Goal: Task Accomplishment & Management: Use online tool/utility

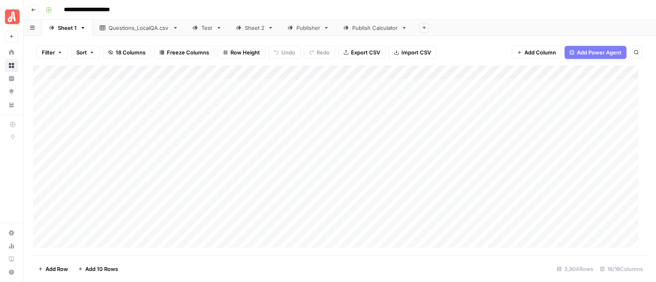
click at [253, 33] on link "Sheet 2" at bounding box center [255, 28] width 52 height 16
click at [64, 31] on div "Sheet 1" at bounding box center [67, 28] width 19 height 8
click at [250, 32] on div "Sheet 2" at bounding box center [255, 28] width 20 height 8
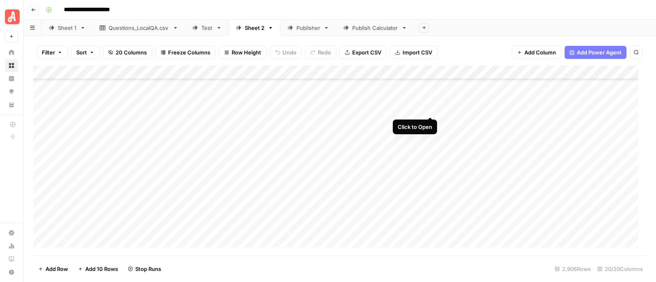
click at [428, 108] on div "Add Column" at bounding box center [339, 161] width 613 height 190
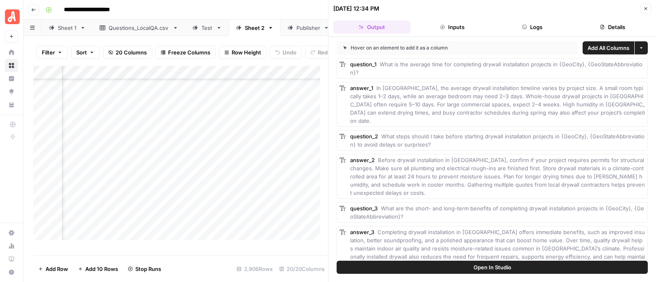
click at [647, 10] on icon "button" at bounding box center [645, 8] width 5 height 5
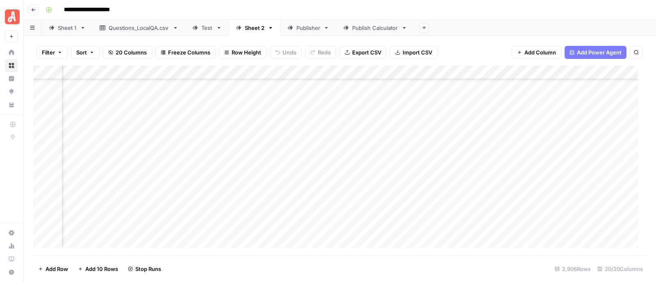
scroll to position [15627, 129]
click at [312, 165] on div "Add Column" at bounding box center [339, 161] width 613 height 190
click at [303, 119] on div "Add Column" at bounding box center [339, 161] width 613 height 190
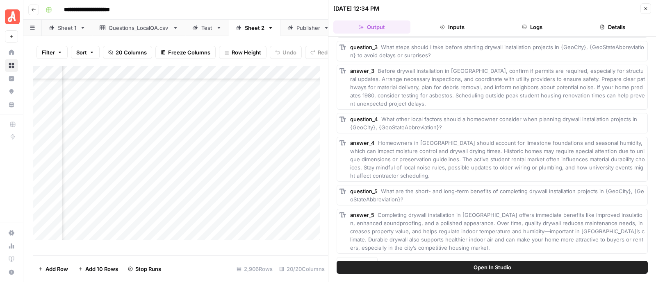
scroll to position [165, 0]
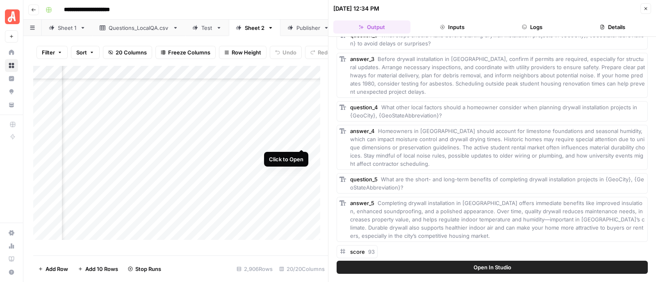
click at [301, 141] on div "Add Column" at bounding box center [180, 157] width 295 height 182
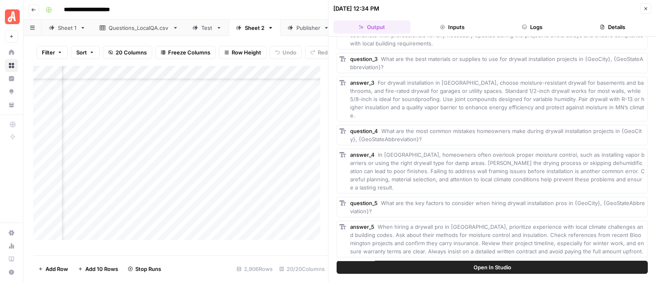
scroll to position [149, 0]
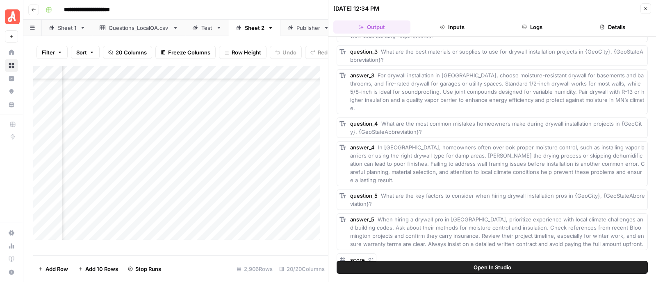
click at [644, 9] on icon "button" at bounding box center [645, 8] width 3 height 3
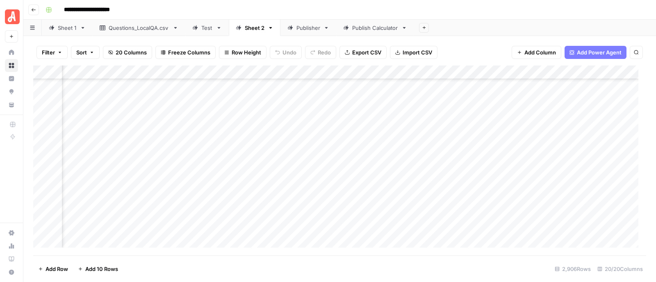
scroll to position [15647, 129]
click at [303, 145] on div "Add Column" at bounding box center [339, 161] width 613 height 190
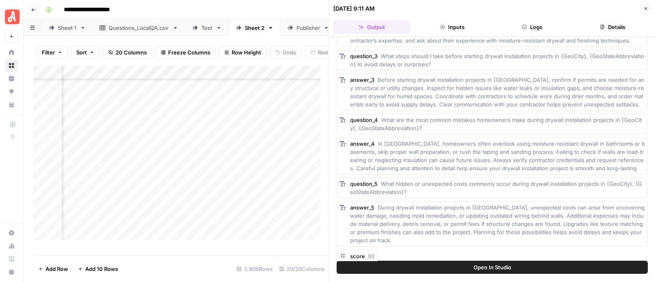
scroll to position [141, 0]
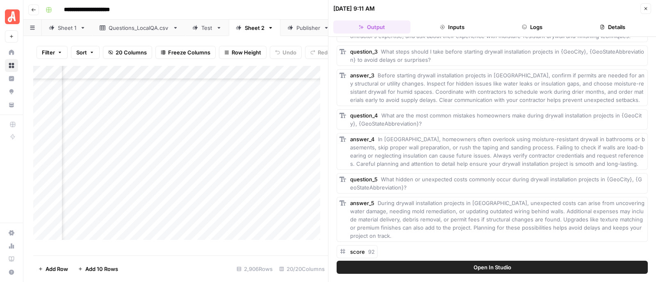
click at [646, 9] on icon "button" at bounding box center [645, 8] width 3 height 3
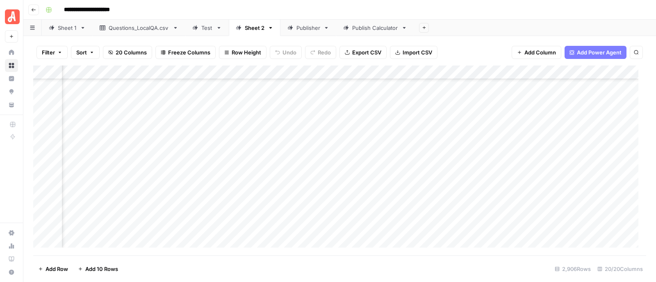
scroll to position [35470, 129]
click at [300, 85] on div "Add Column" at bounding box center [339, 161] width 613 height 190
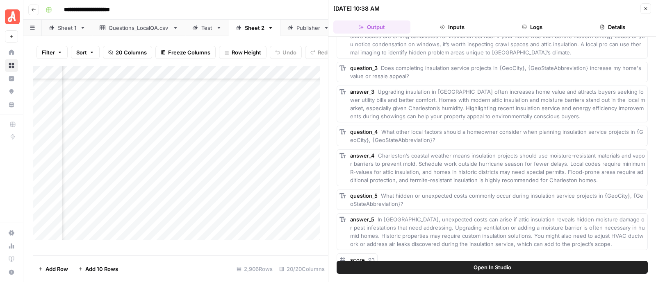
scroll to position [141, 0]
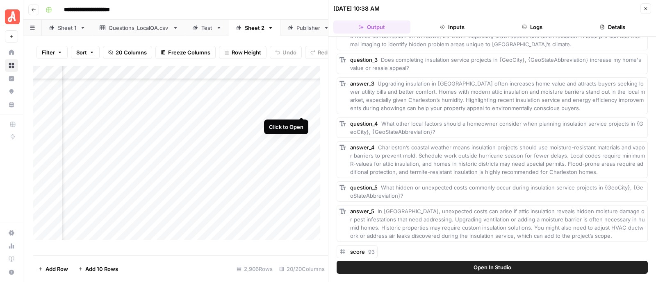
click at [301, 107] on div "Add Column" at bounding box center [180, 157] width 295 height 182
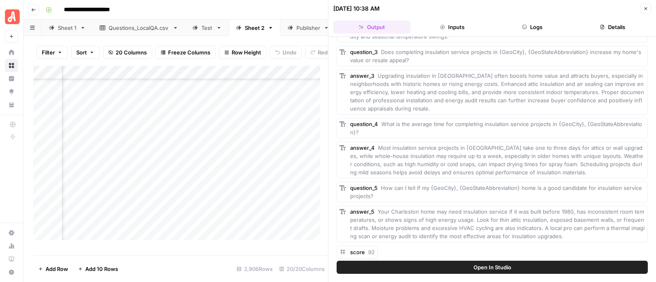
scroll to position [157, 0]
click at [646, 7] on icon "button" at bounding box center [645, 8] width 3 height 3
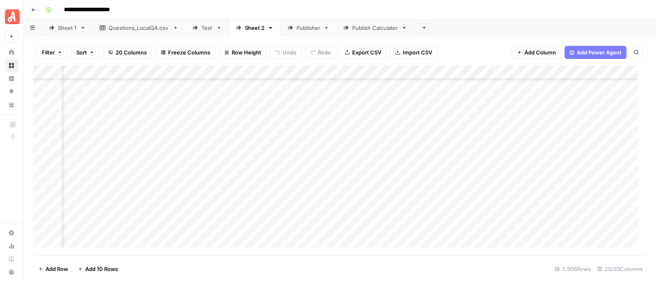
scroll to position [40081, 129]
click at [301, 89] on div "Add Column" at bounding box center [339, 161] width 613 height 190
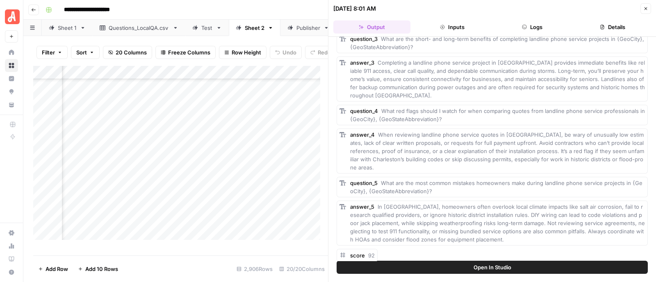
scroll to position [165, 0]
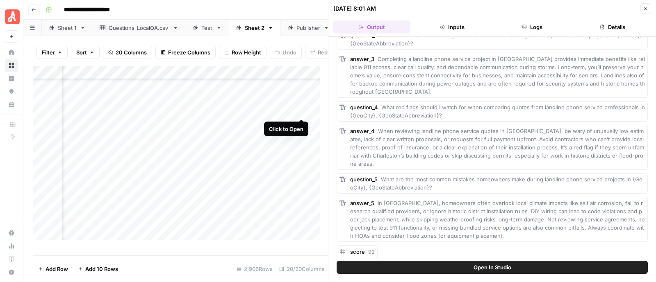
click at [301, 111] on div "Add Column" at bounding box center [180, 157] width 295 height 182
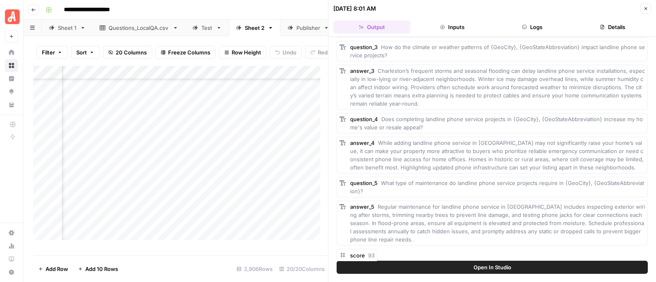
scroll to position [162, 0]
click at [645, 7] on icon "button" at bounding box center [645, 8] width 5 height 5
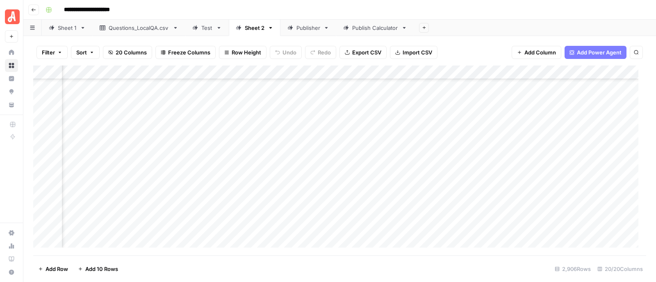
scroll to position [40245, 129]
click at [214, 161] on div "Add Column" at bounding box center [339, 161] width 613 height 190
click at [301, 162] on div "Add Column" at bounding box center [339, 161] width 613 height 190
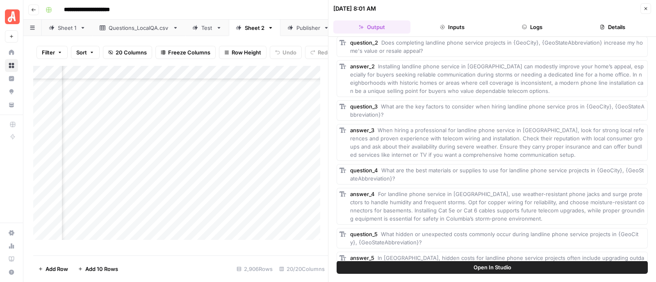
scroll to position [112, 0]
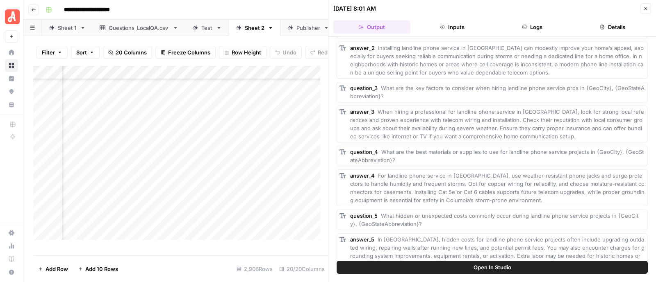
click at [646, 8] on icon "button" at bounding box center [645, 8] width 3 height 3
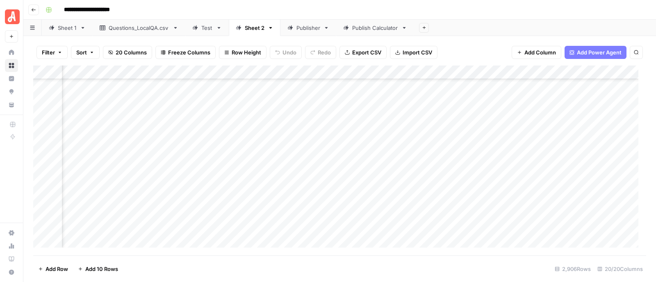
click at [451, 14] on div "**********" at bounding box center [344, 9] width 605 height 13
